Goal: Information Seeking & Learning: Learn about a topic

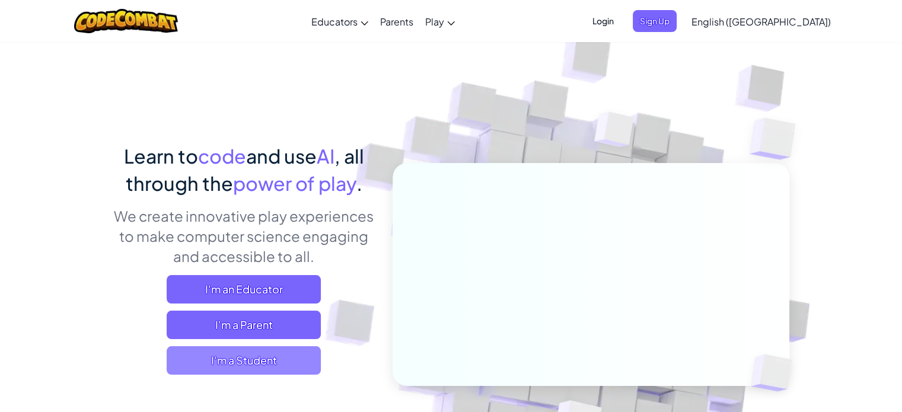
click at [275, 358] on span "I'm a Student" at bounding box center [244, 361] width 154 height 28
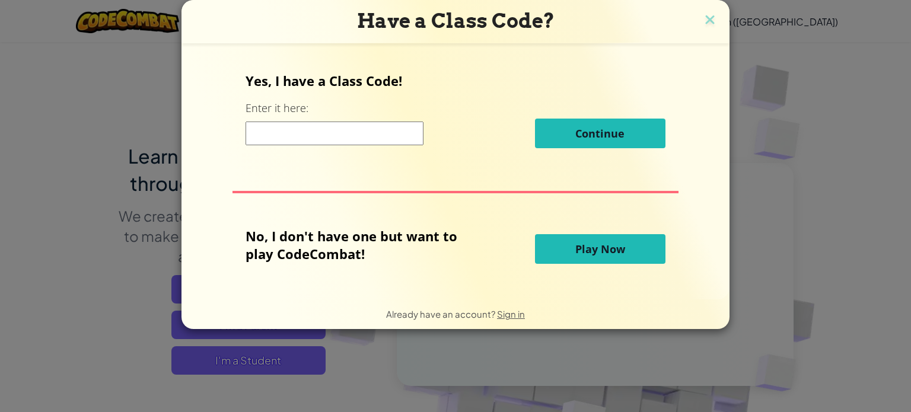
click at [622, 250] on span "Play Now" at bounding box center [601, 249] width 50 height 14
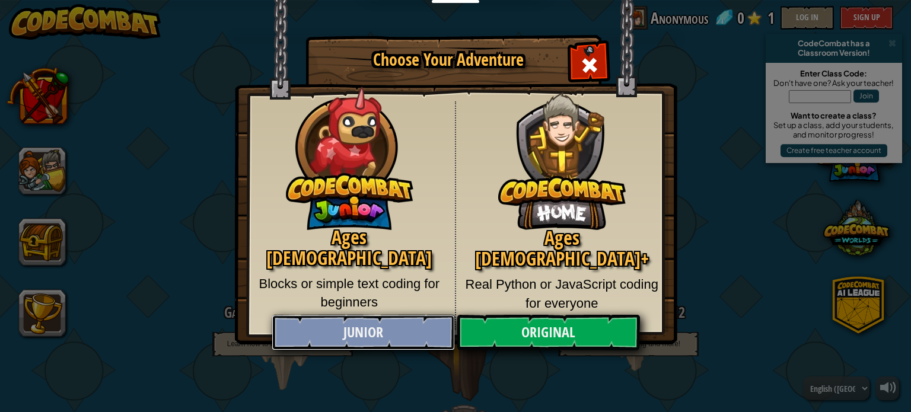
click at [437, 329] on link "Junior" at bounding box center [363, 333] width 183 height 36
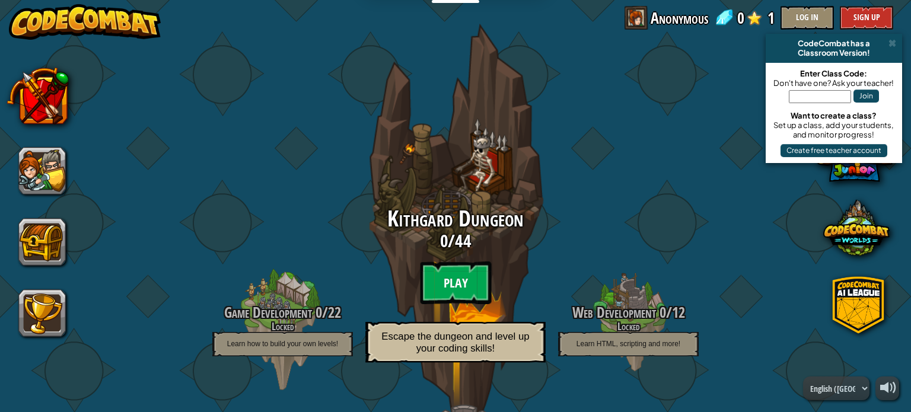
click at [466, 280] on btn "Play" at bounding box center [455, 283] width 71 height 43
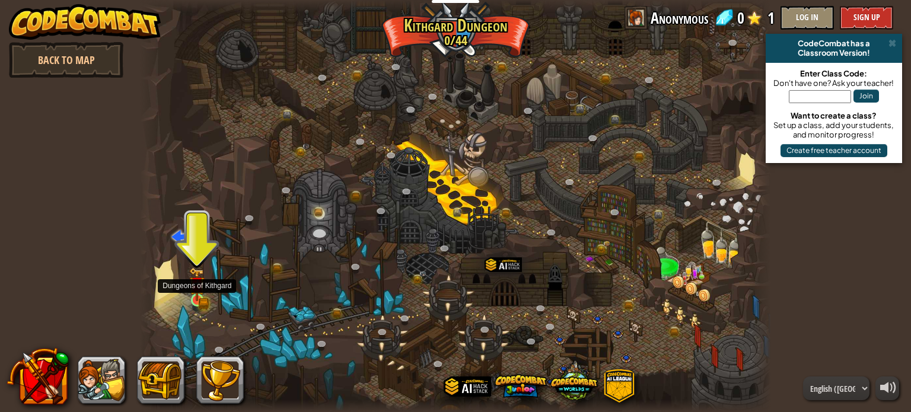
click at [198, 294] on img at bounding box center [196, 285] width 15 height 34
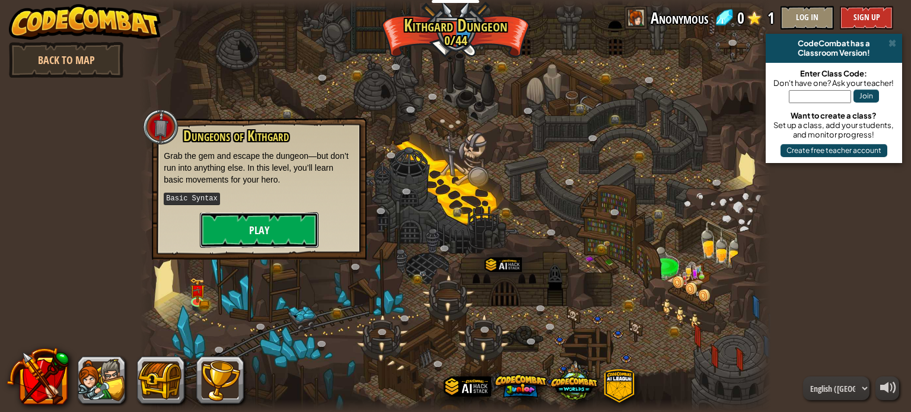
click at [282, 224] on button "Play" at bounding box center [259, 230] width 119 height 36
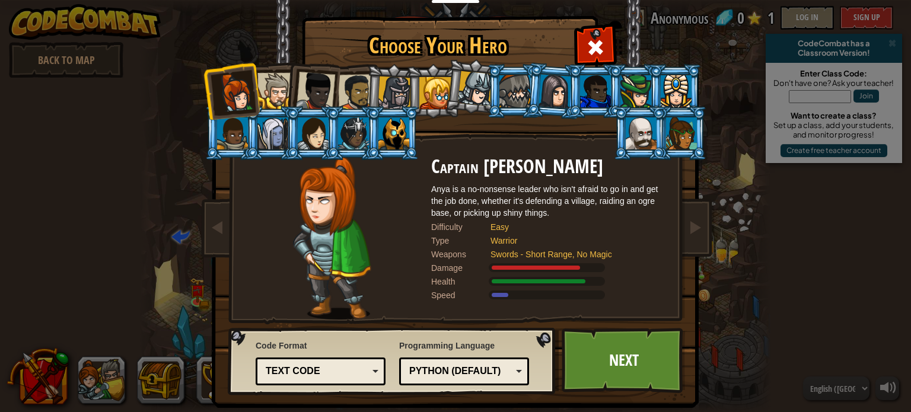
click at [479, 366] on div "Python (Default)" at bounding box center [460, 372] width 103 height 14
click at [627, 360] on link "Next" at bounding box center [624, 360] width 124 height 65
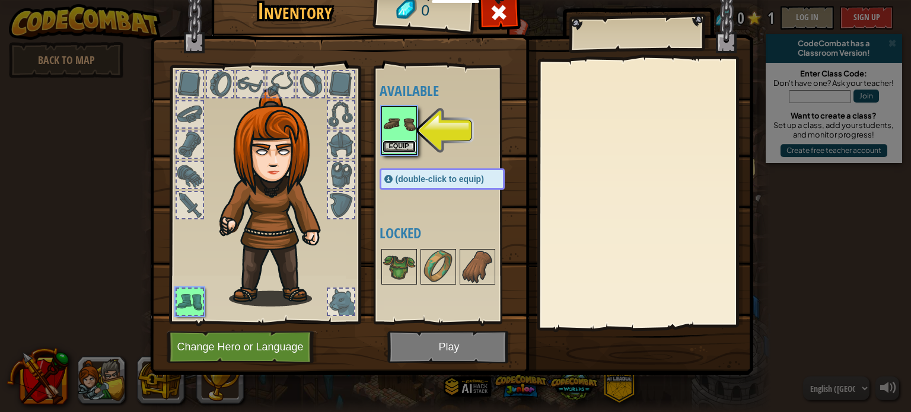
click at [406, 142] on button "Equip" at bounding box center [399, 147] width 33 height 12
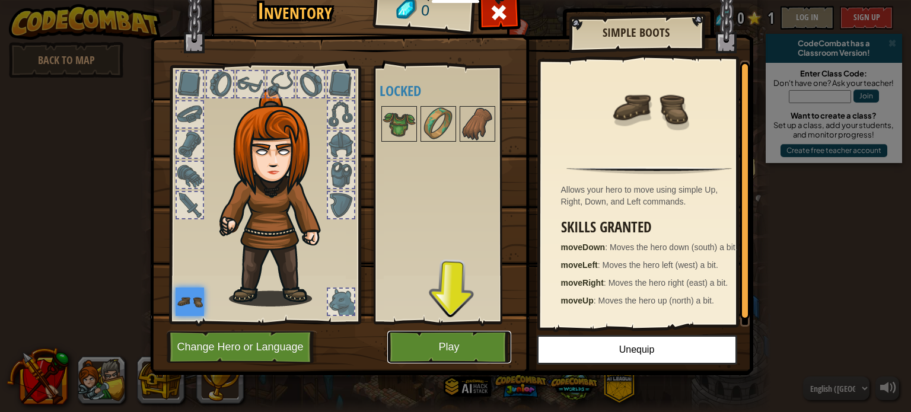
click at [490, 342] on button "Play" at bounding box center [449, 347] width 124 height 33
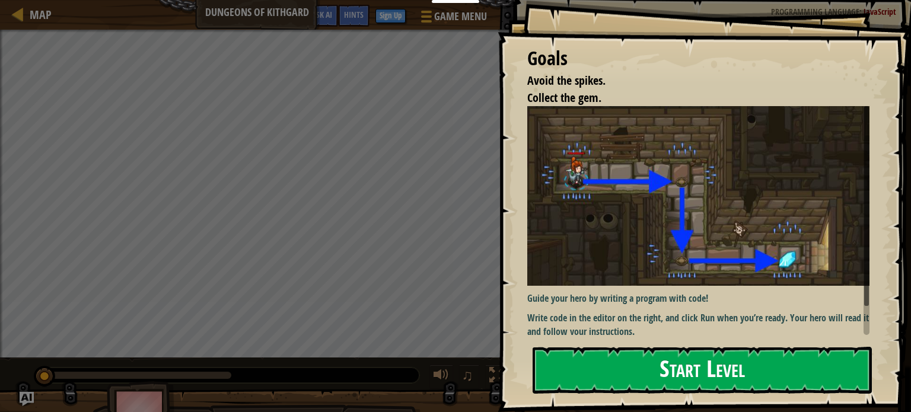
click at [655, 378] on button "Start Level" at bounding box center [702, 370] width 339 height 47
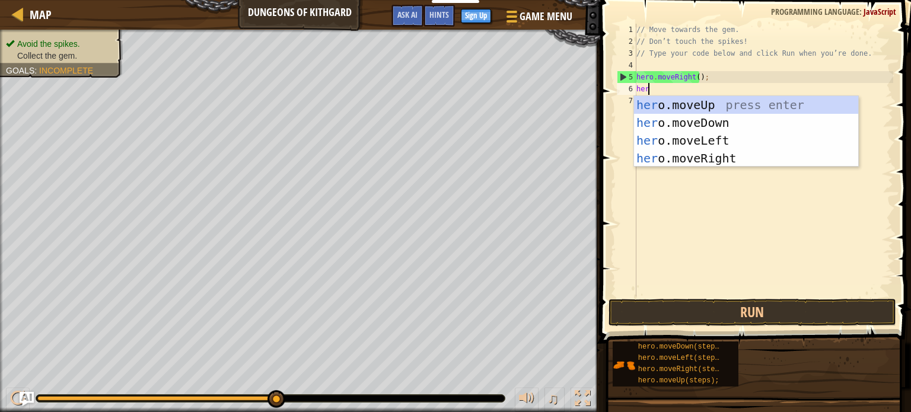
scroll to position [5, 0]
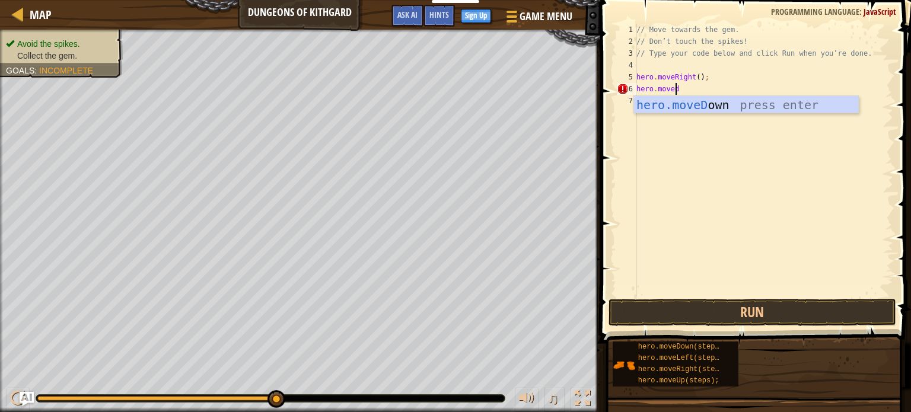
type textarea "hero.movedo"
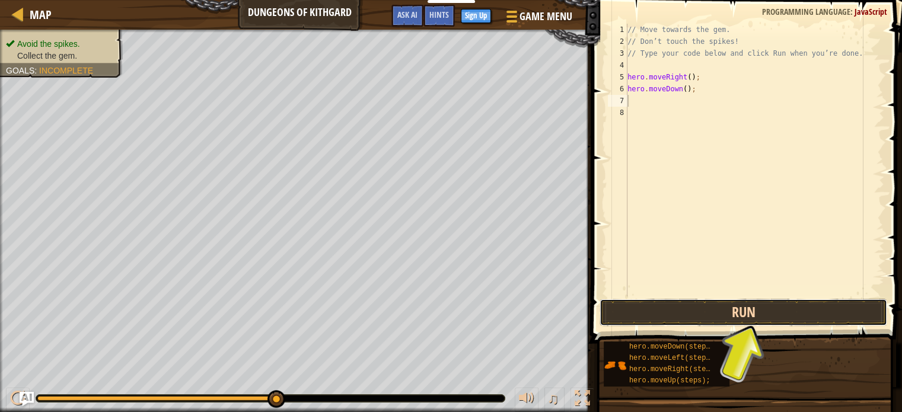
click at [754, 306] on button "Run" at bounding box center [744, 312] width 288 height 27
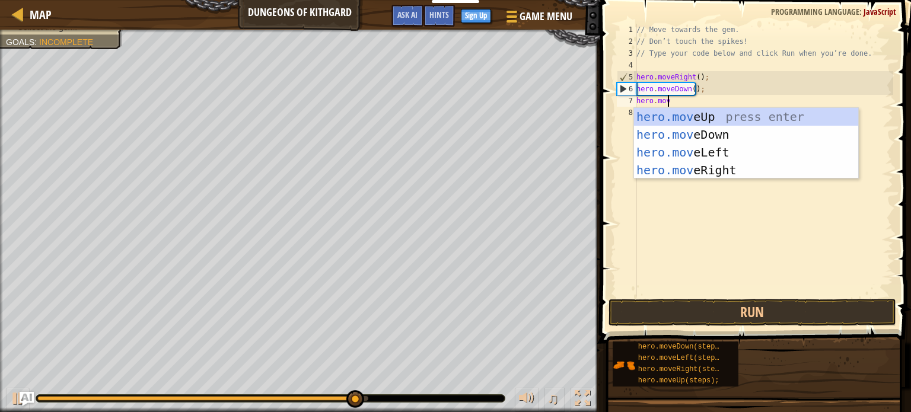
scroll to position [5, 2]
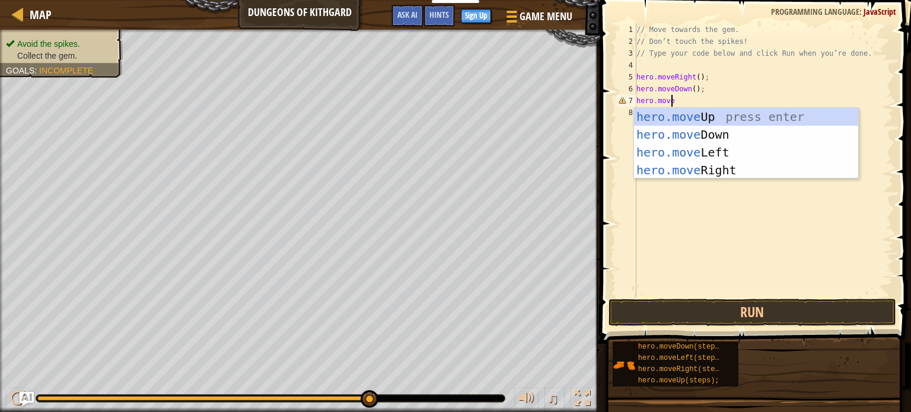
type textarea "hero.mover"
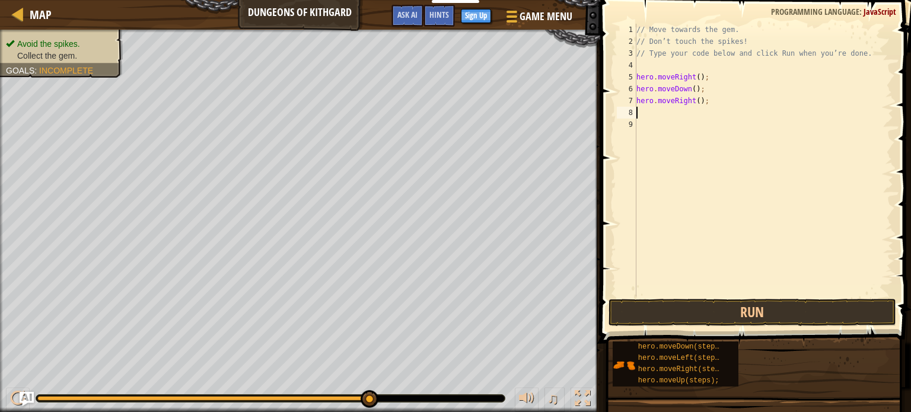
scroll to position [5, 0]
click at [734, 313] on button "Run" at bounding box center [753, 312] width 288 height 27
